Goal: Information Seeking & Learning: Learn about a topic

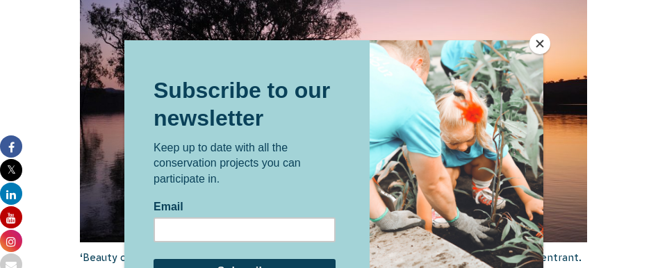
click at [539, 43] on button "Close" at bounding box center [540, 43] width 21 height 21
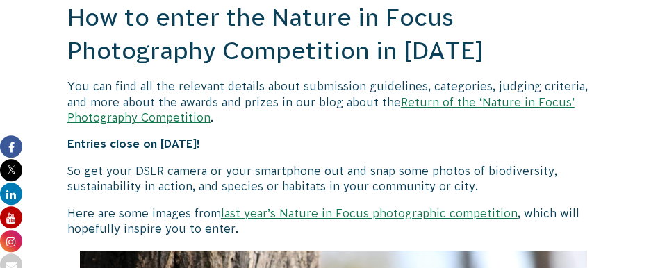
scroll to position [1225, 0]
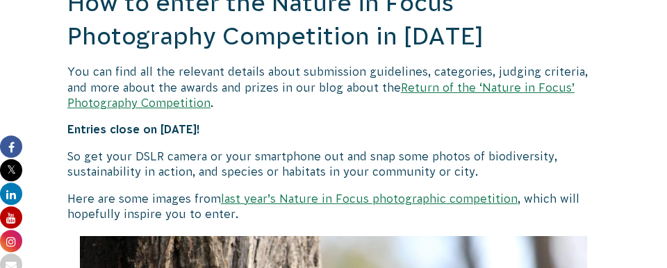
click at [411, 87] on link "Return of the ‘Nature in Focus’ Photography Competition" at bounding box center [320, 95] width 507 height 28
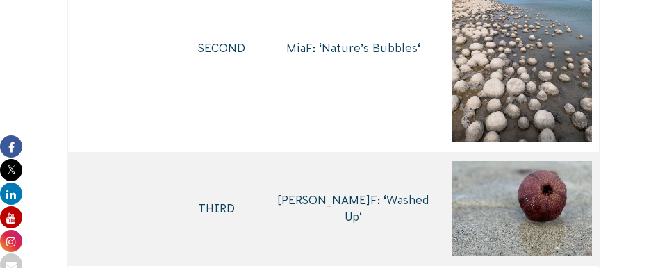
scroll to position [3215, 0]
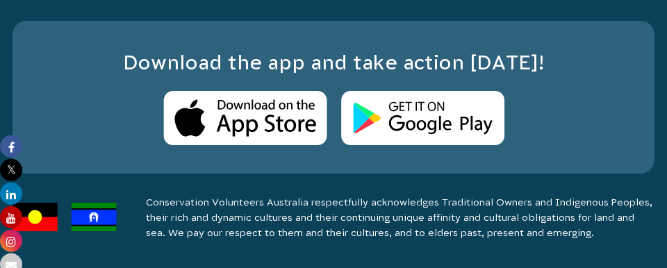
scroll to position [8614, 0]
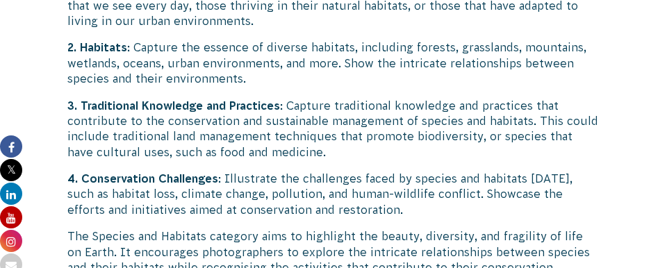
scroll to position [4501, 0]
